Goal: Task Accomplishment & Management: Use online tool/utility

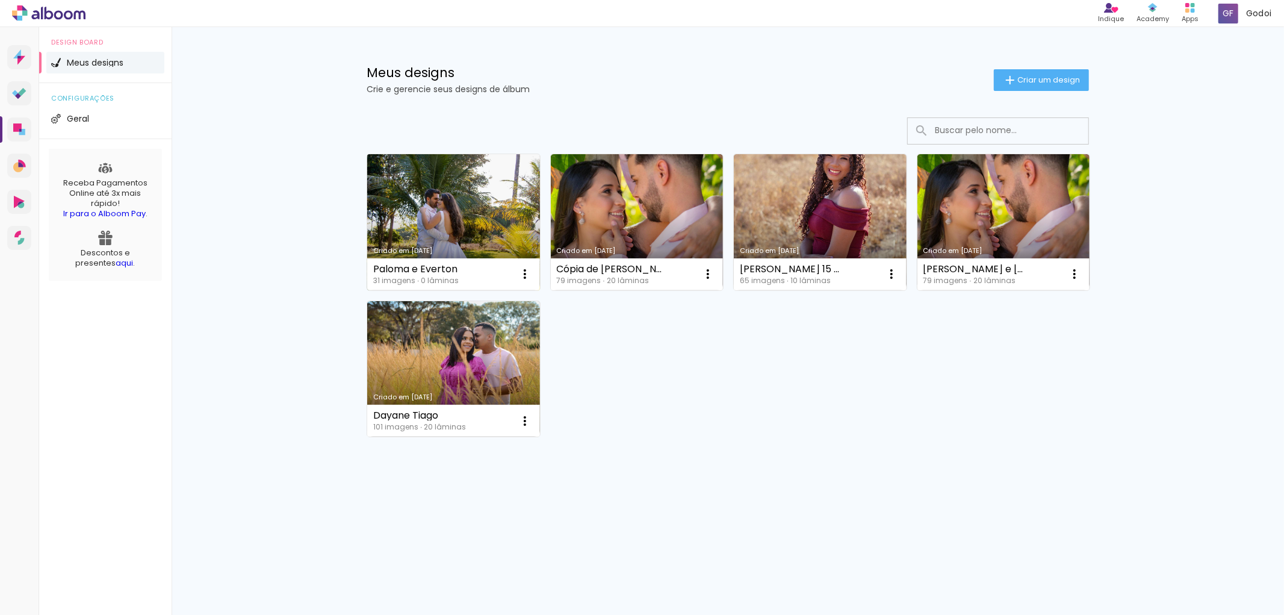
click at [496, 214] on link "Criado em [DATE]" at bounding box center [453, 222] width 173 height 136
